Goal: Navigation & Orientation: Find specific page/section

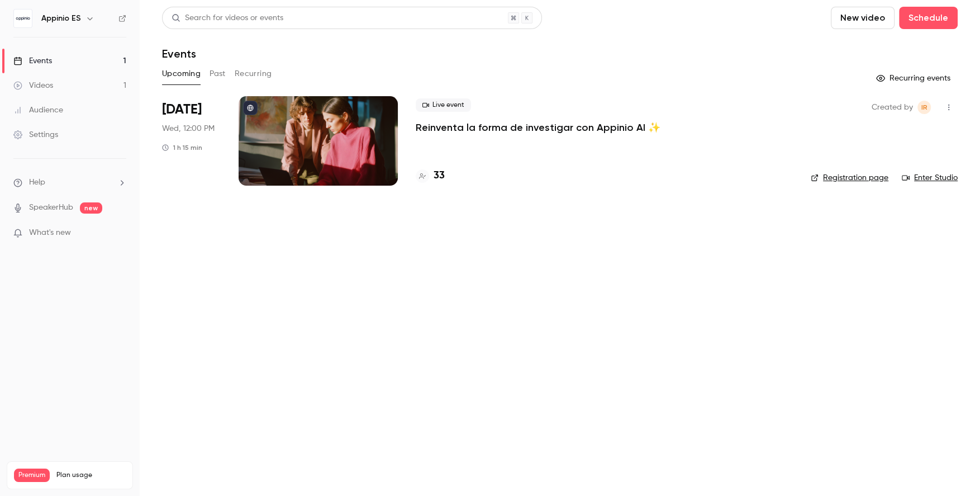
click at [217, 56] on div "Events" at bounding box center [560, 53] width 796 height 13
click at [217, 65] on button "Past" at bounding box center [217, 74] width 16 height 18
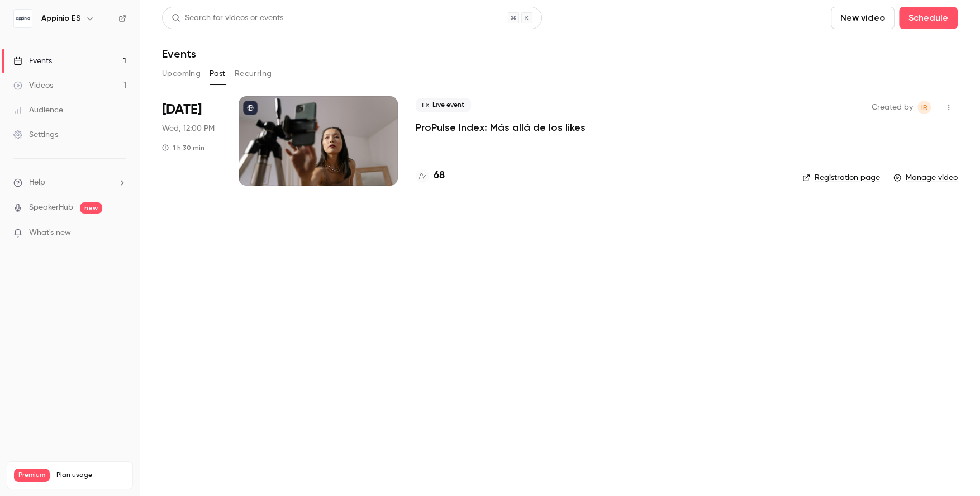
click at [265, 69] on button "Recurring" at bounding box center [253, 74] width 37 height 18
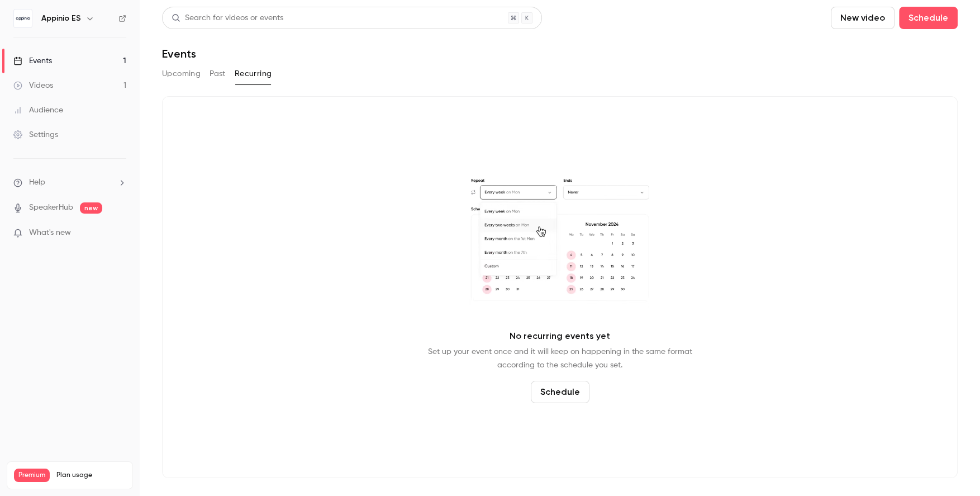
click at [177, 74] on button "Upcoming" at bounding box center [181, 74] width 39 height 18
